Goal: Task Accomplishment & Management: Complete application form

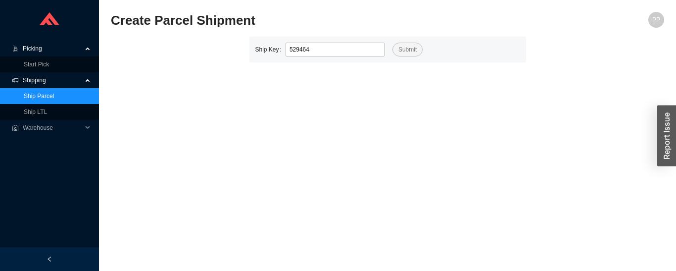
type input "529464"
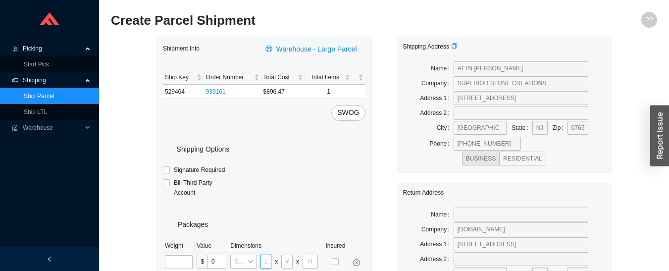
click at [265, 260] on input "tel" at bounding box center [265, 262] width 11 height 14
type input "30"
click at [287, 261] on input "tel" at bounding box center [286, 262] width 11 height 14
type input "23"
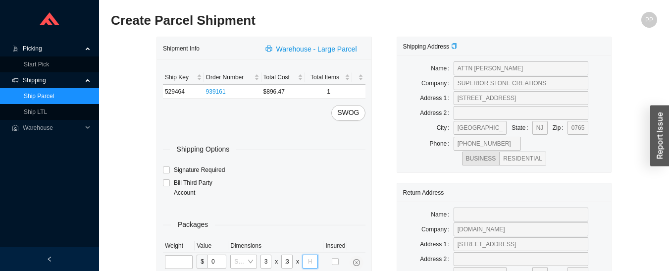
click at [309, 259] on input "tel" at bounding box center [310, 262] width 15 height 14
type input "14"
click at [178, 259] on input "tel" at bounding box center [179, 262] width 28 height 14
type input "35"
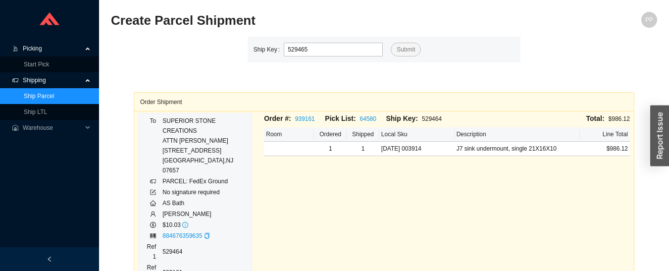
type input "529465"
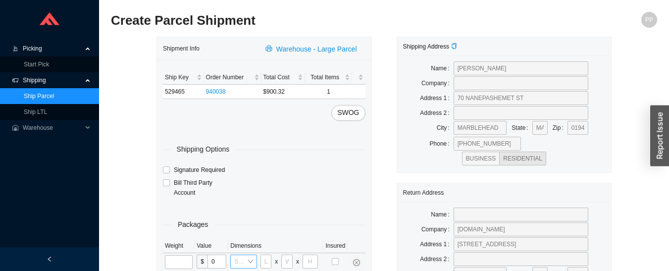
click at [254, 261] on div "Select a box" at bounding box center [243, 262] width 26 height 14
click at [266, 261] on input "tel" at bounding box center [265, 262] width 11 height 14
type input "36"
type input "23"
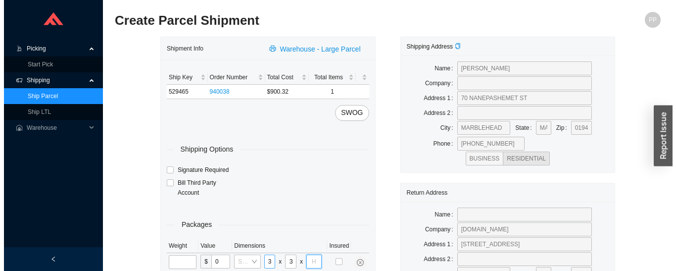
scroll to position [0, 0]
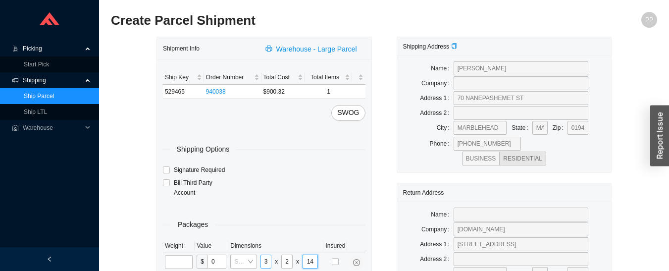
type input "14"
click at [182, 263] on input "tel" at bounding box center [179, 262] width 28 height 14
type input "35"
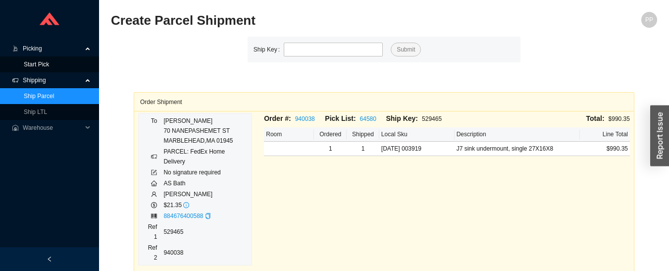
click at [43, 65] on link "Start Pick" at bounding box center [36, 64] width 25 height 7
